Goal: Navigation & Orientation: Find specific page/section

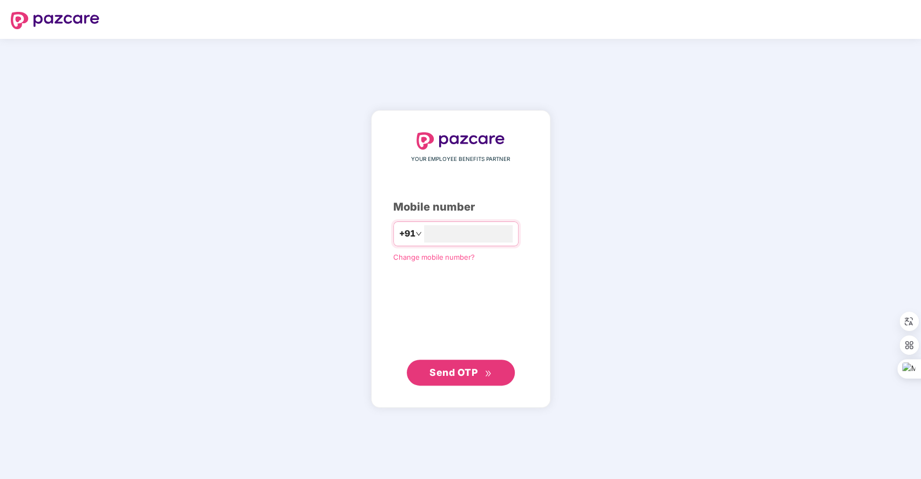
type input "**********"
click at [447, 375] on span "Send OTP" at bounding box center [454, 371] width 48 height 11
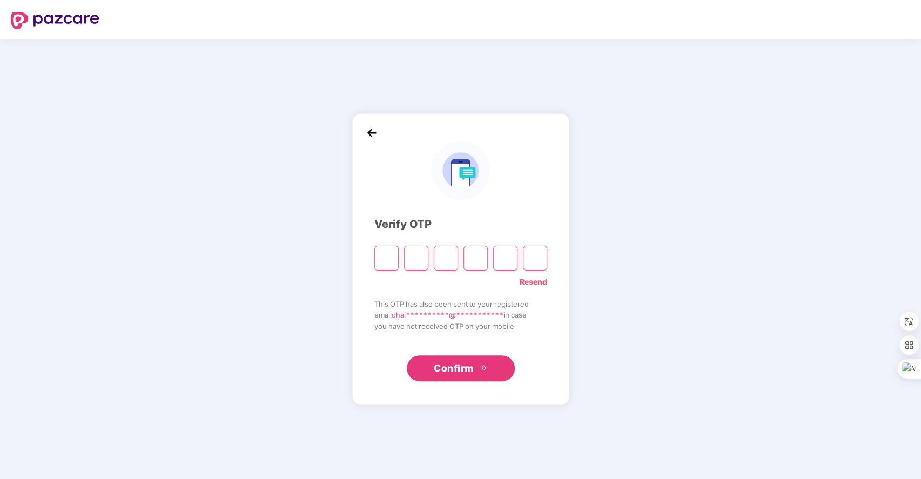
type input "*"
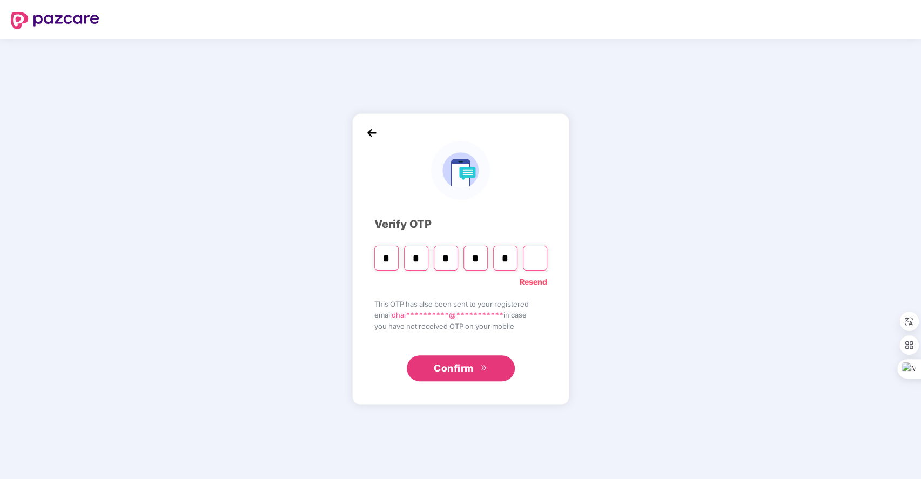
type input "*"
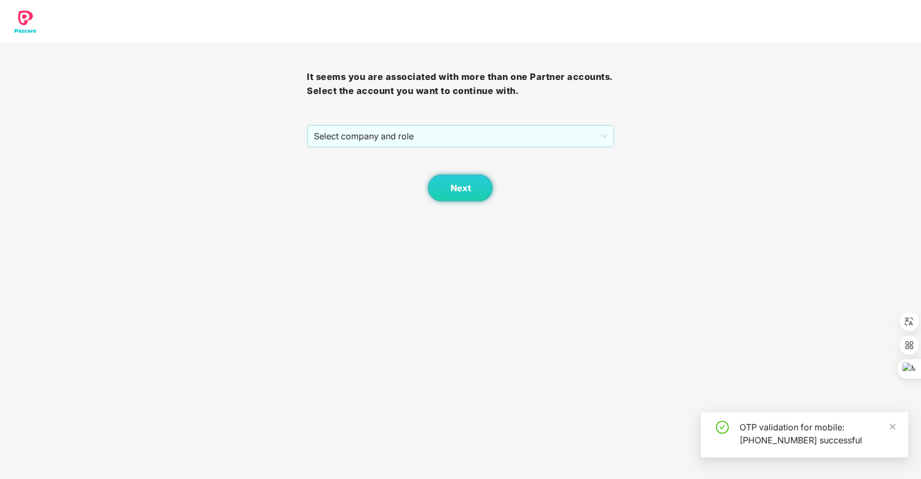
click at [540, 148] on div "Next" at bounding box center [460, 175] width 307 height 54
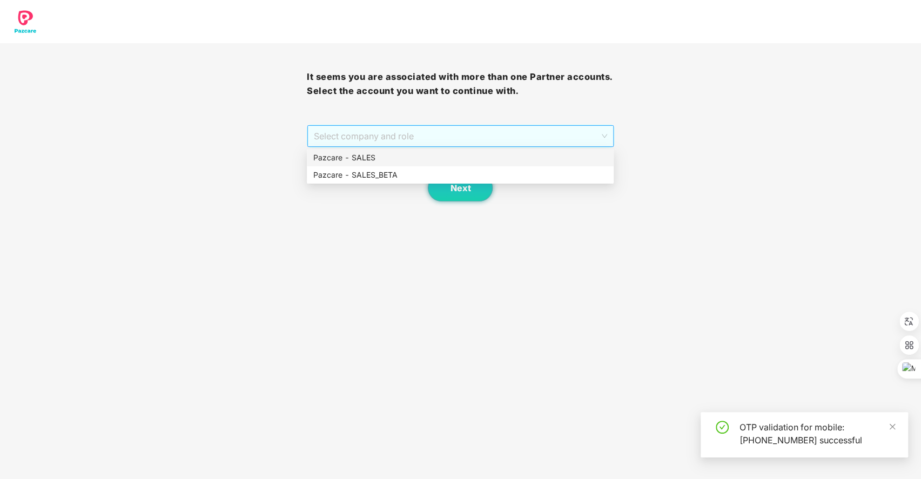
click at [554, 140] on span "Select company and role" at bounding box center [460, 136] width 293 height 21
click at [448, 156] on div "Pazcare - SALES" at bounding box center [460, 158] width 294 height 12
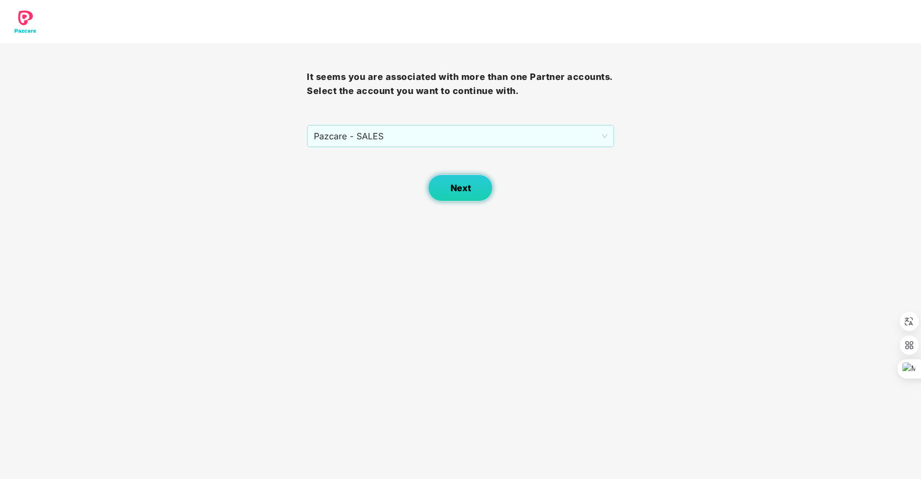
click at [443, 185] on button "Next" at bounding box center [460, 188] width 65 height 27
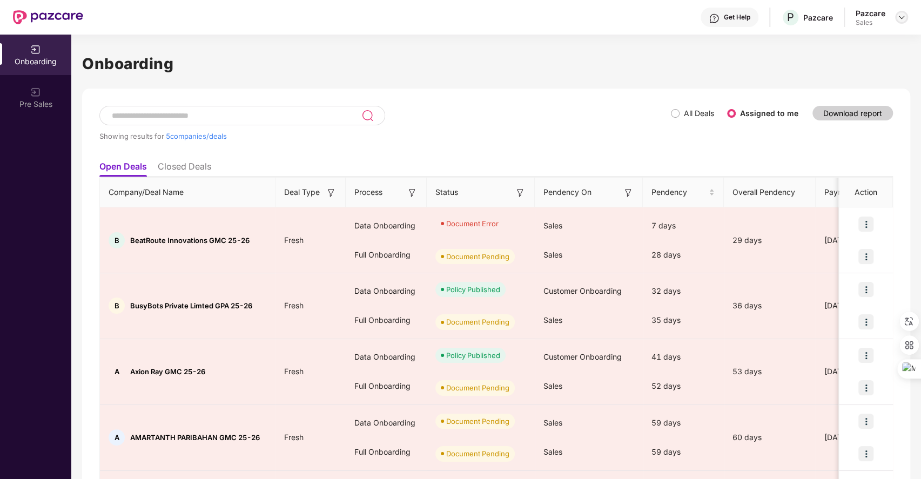
click at [906, 15] on div at bounding box center [901, 17] width 13 height 13
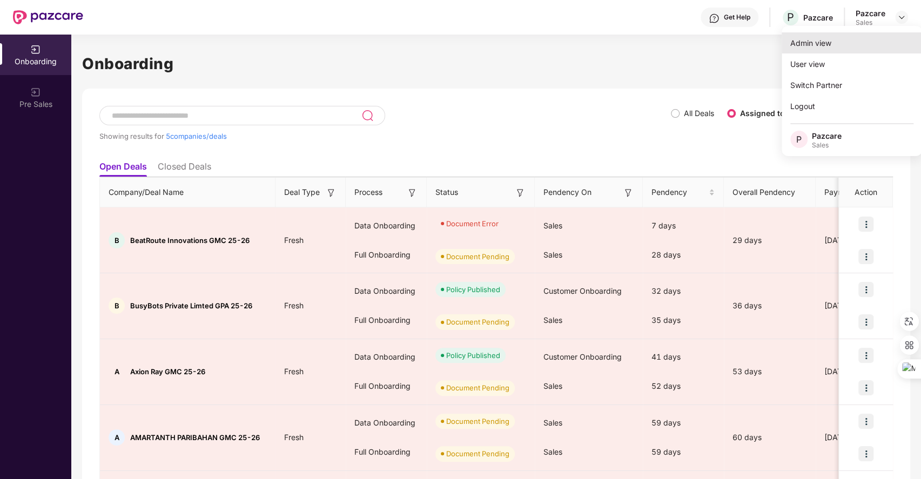
click at [814, 46] on div "Admin view" at bounding box center [852, 42] width 140 height 21
